Goal: Task Accomplishment & Management: Use online tool/utility

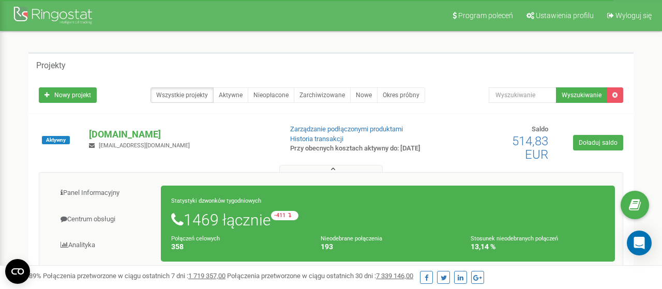
scroll to position [54, 0]
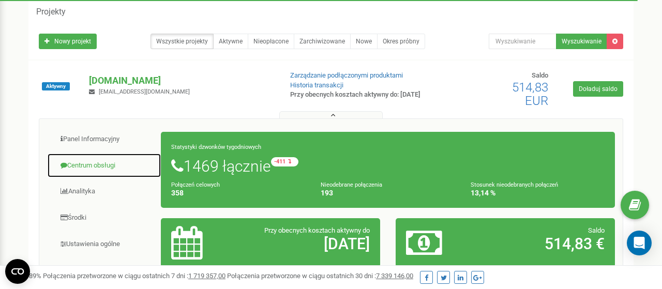
click at [86, 166] on link "Centrum obsługi" at bounding box center [104, 165] width 114 height 25
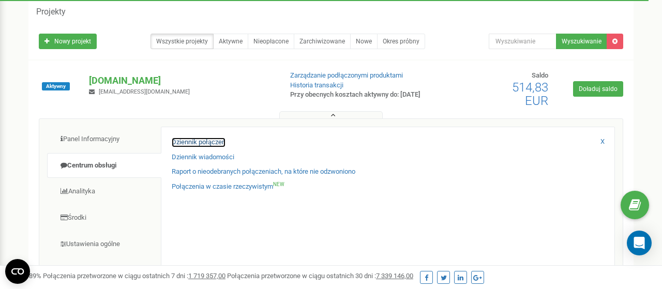
click at [202, 144] on link "Dziennik połączeń" at bounding box center [199, 143] width 54 height 10
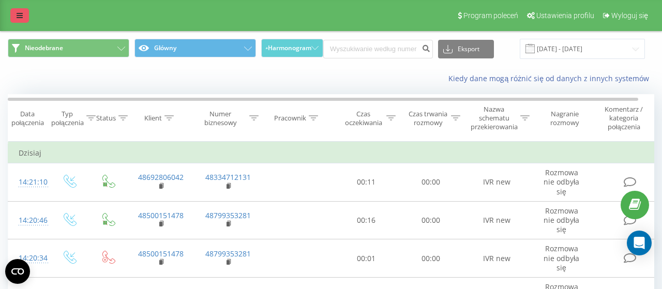
click at [22, 14] on icon at bounding box center [20, 15] width 6 height 7
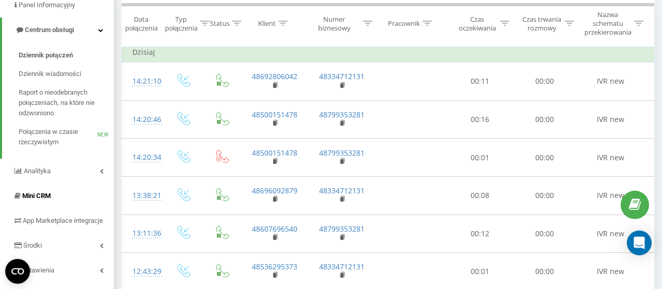
scroll to position [108, 0]
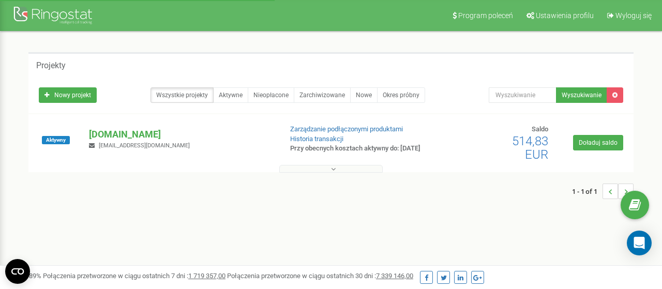
scroll to position [54, 0]
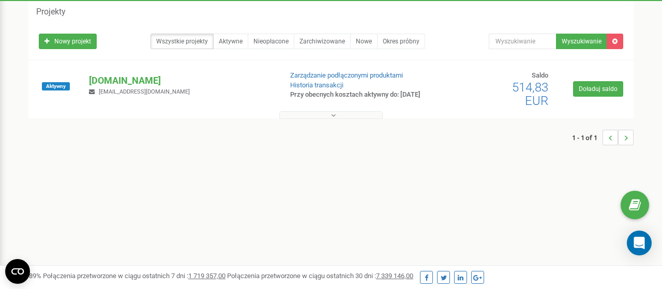
click at [332, 118] on icon at bounding box center [333, 115] width 5 height 7
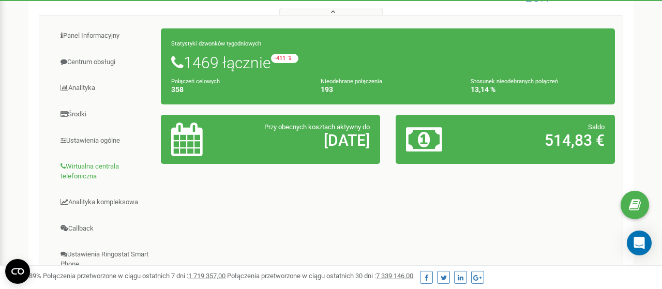
scroll to position [161, 0]
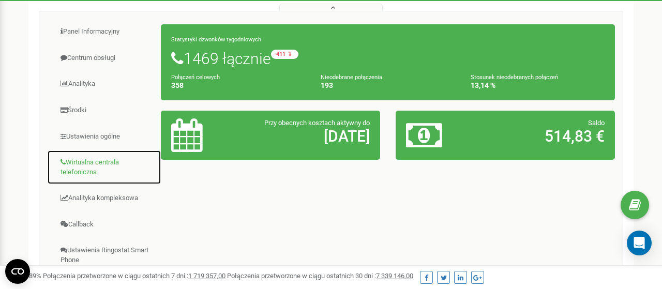
click at [83, 164] on link "Wirtualna centrala telefoniczna" at bounding box center [104, 167] width 114 height 35
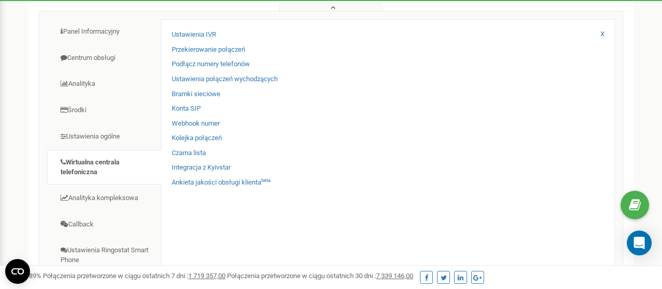
click at [185, 31] on div "Ustawienia IVR Przekierowanie połączeń Podłącz numery telefonów Ustawienia połą…" at bounding box center [388, 191] width 454 height 344
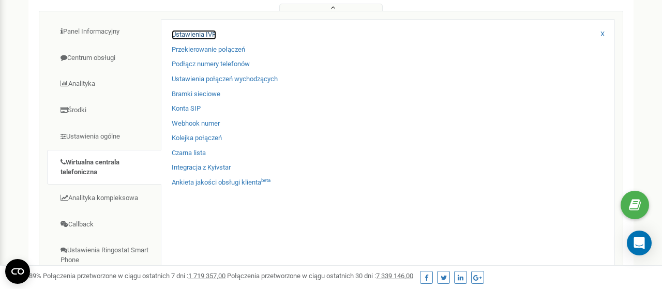
click at [187, 35] on link "Ustawienia IVR" at bounding box center [194, 35] width 44 height 10
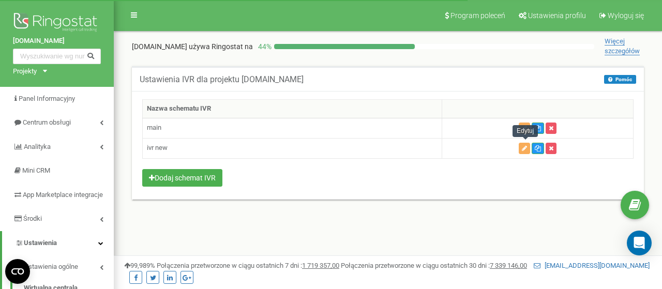
click at [523, 145] on button "button" at bounding box center [524, 148] width 11 height 11
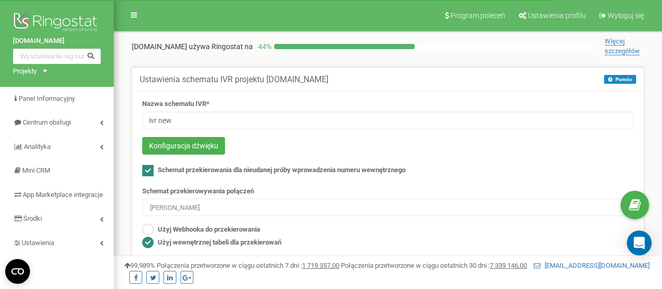
scroll to position [108, 0]
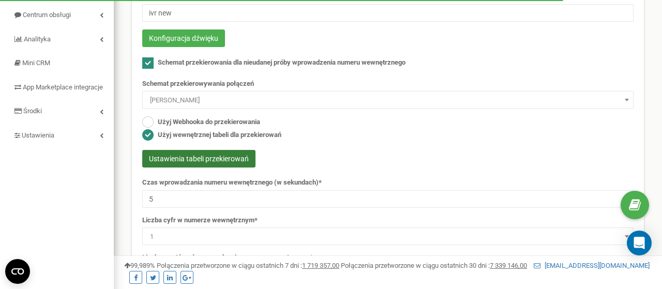
click at [222, 160] on button "Ustawienia tabeli przekierowań" at bounding box center [198, 159] width 113 height 18
